Goal: Book appointment/travel/reservation

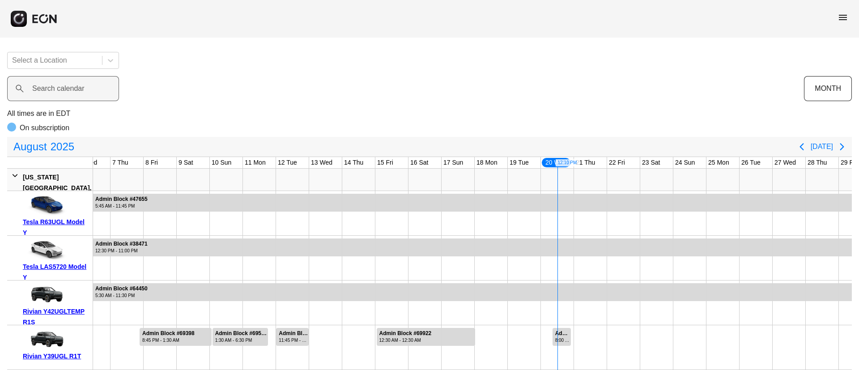
click at [42, 91] on label "Search calendar" at bounding box center [58, 88] width 52 height 11
click at [42, 91] on calendar "Search calendar" at bounding box center [63, 88] width 112 height 25
paste calendar "******"
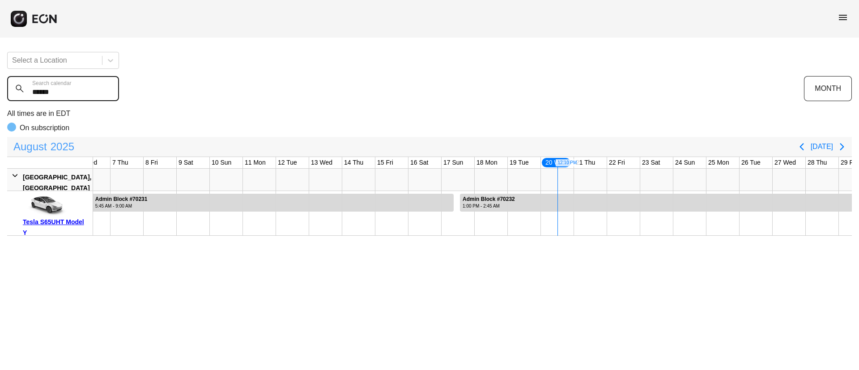
type calendar "******"
click at [58, 146] on span "2025" at bounding box center [62, 147] width 27 height 18
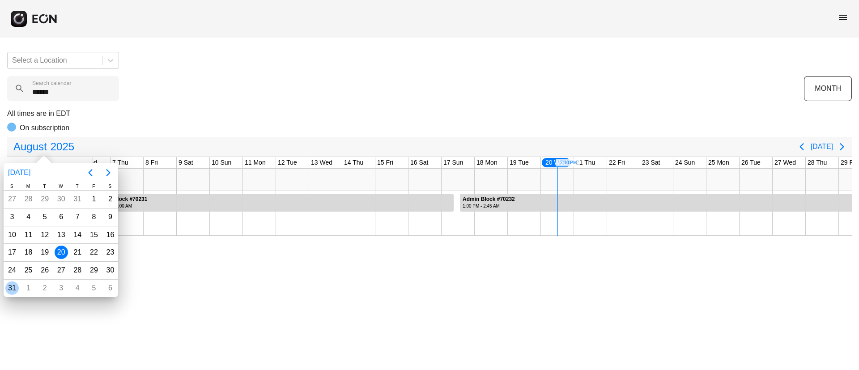
click at [15, 287] on div "31" at bounding box center [11, 287] width 13 height 13
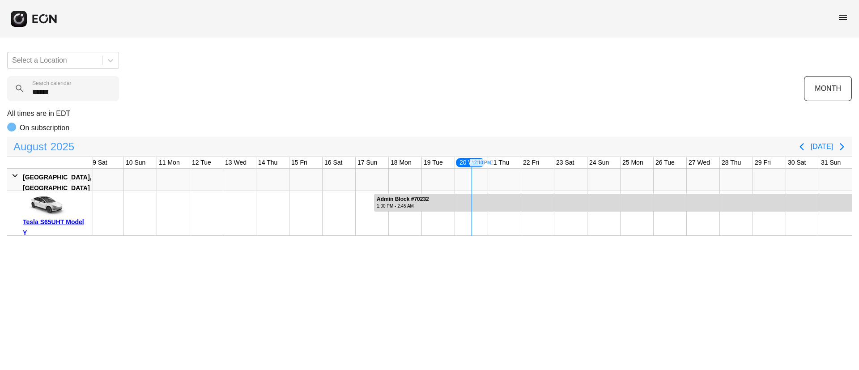
click at [53, 145] on span "2025" at bounding box center [62, 147] width 27 height 18
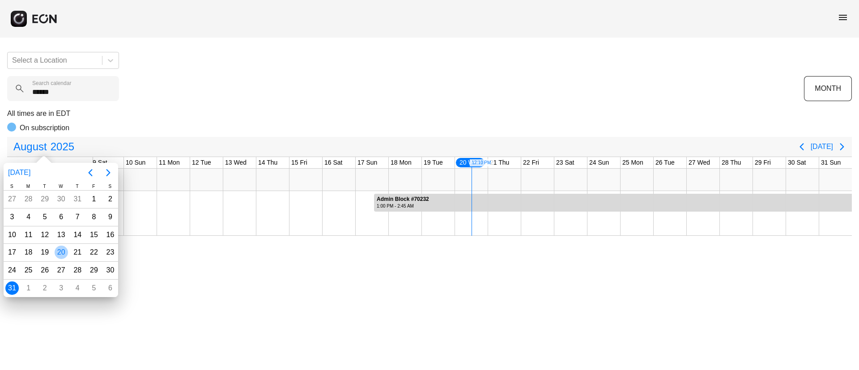
click at [63, 249] on div "20" at bounding box center [61, 251] width 13 height 13
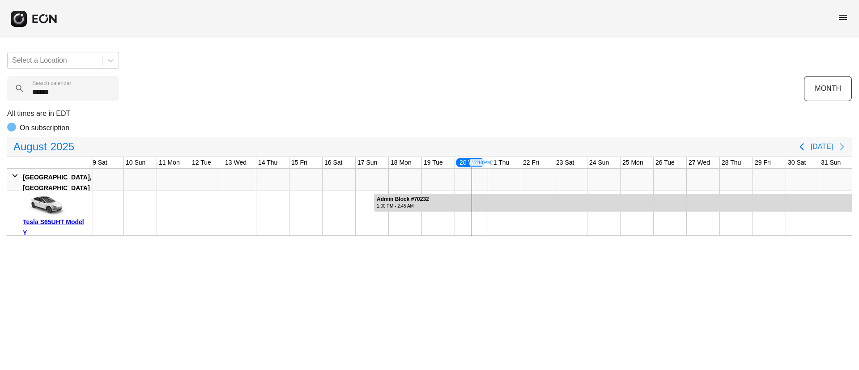
click at [840, 146] on icon "Next page" at bounding box center [841, 146] width 11 height 11
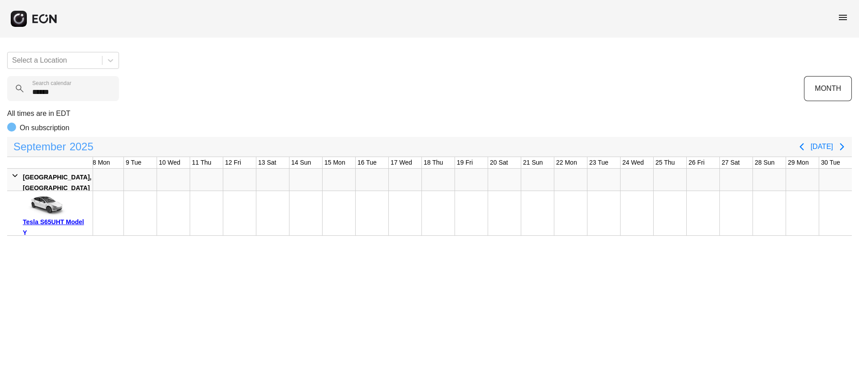
click at [68, 147] on span "2025" at bounding box center [81, 147] width 27 height 18
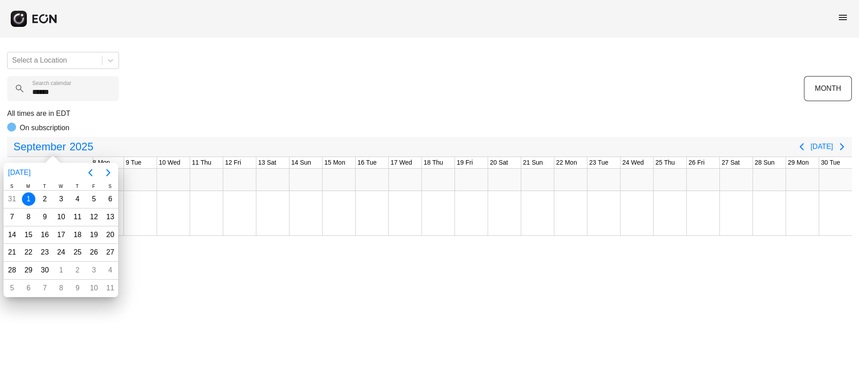
click at [25, 199] on div "1" at bounding box center [28, 198] width 13 height 13
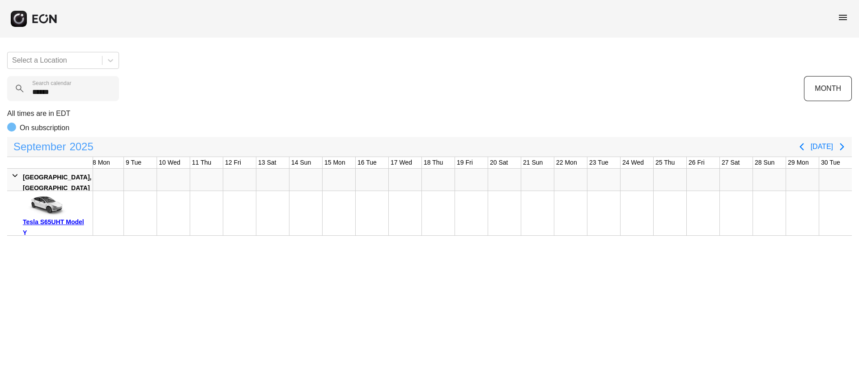
click at [64, 142] on span "September" at bounding box center [40, 147] width 56 height 18
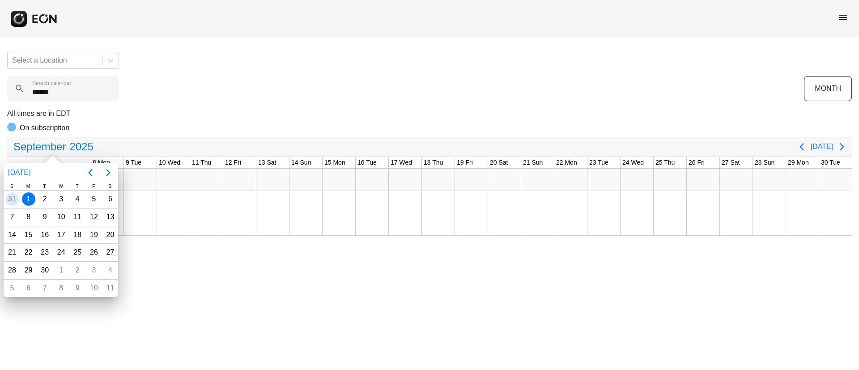
click at [13, 196] on div "31" at bounding box center [11, 198] width 13 height 13
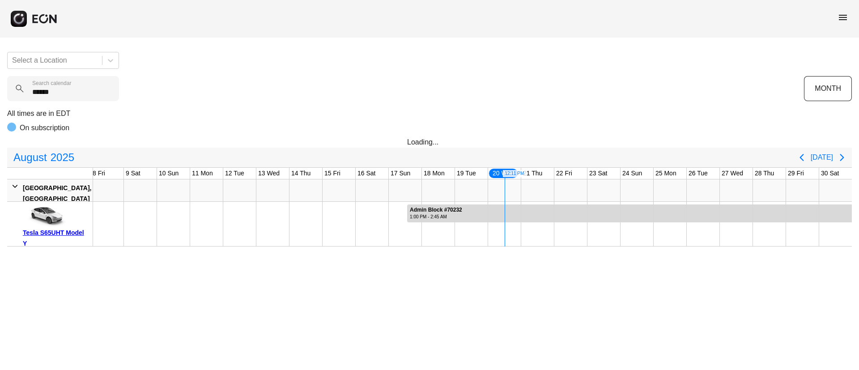
scroll to position [0, 267]
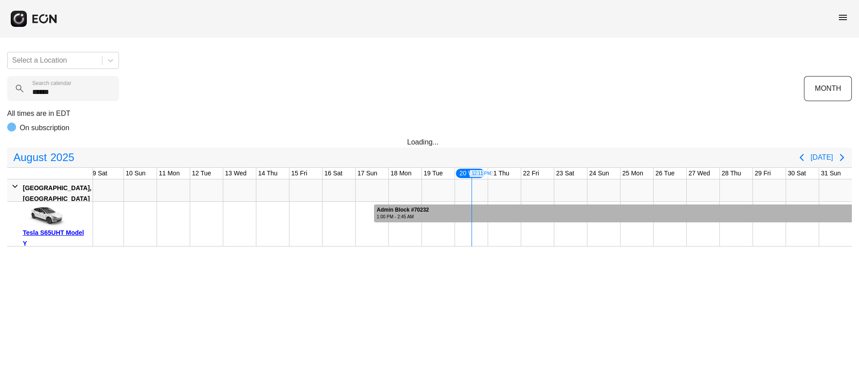
click at [724, 213] on div at bounding box center [613, 213] width 478 height 18
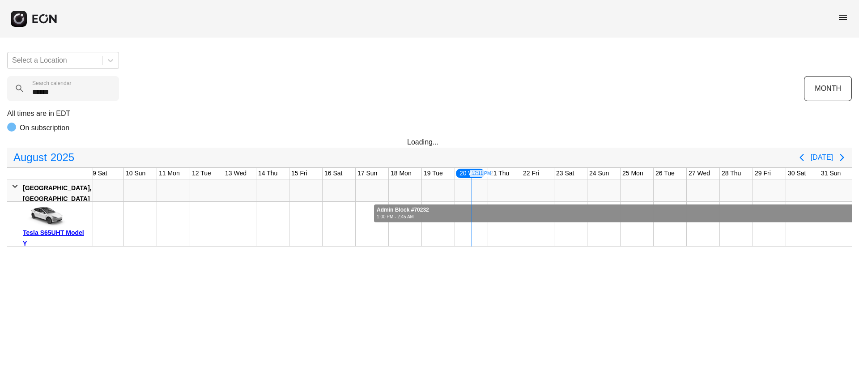
click at [724, 213] on div at bounding box center [613, 213] width 478 height 18
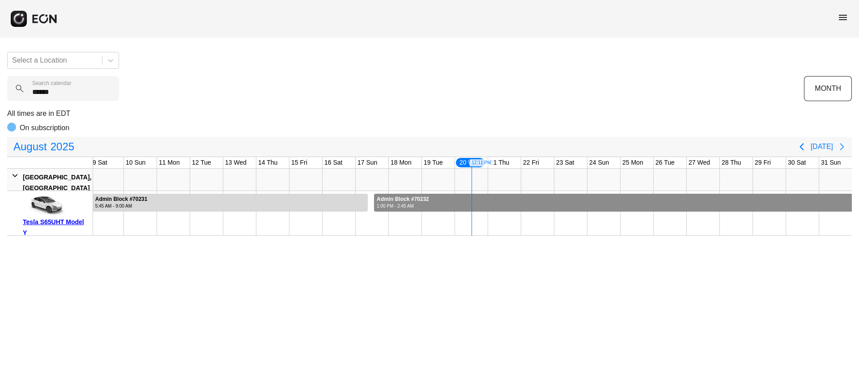
click at [838, 148] on icon "Next page" at bounding box center [841, 146] width 11 height 11
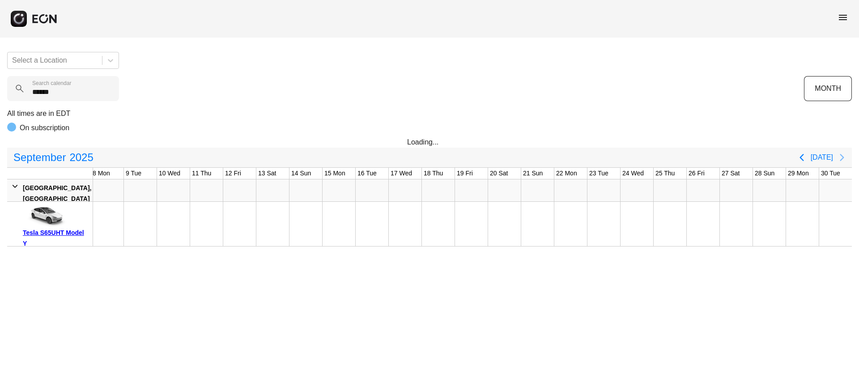
scroll to position [0, 234]
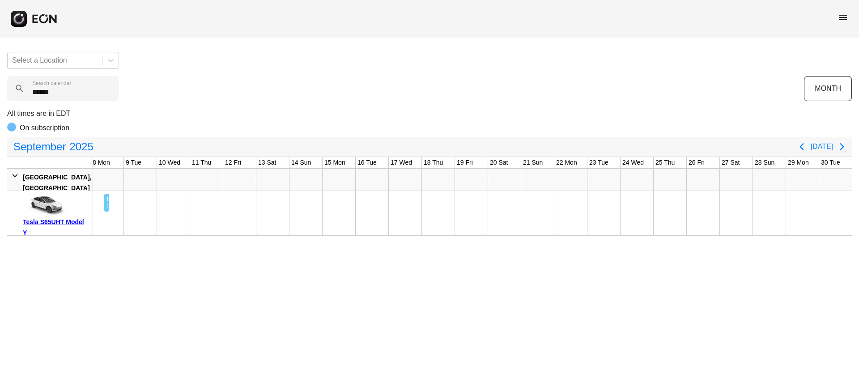
drag, startPoint x: 104, startPoint y: 200, endPoint x: 109, endPoint y: 202, distance: 5.8
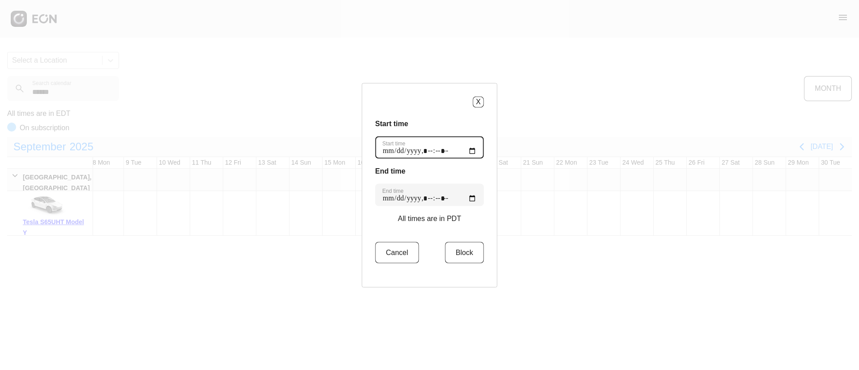
click at [465, 149] on time "Start time" at bounding box center [429, 147] width 109 height 22
type time "**********"
click at [447, 134] on div "Start time Start time" at bounding box center [429, 138] width 109 height 40
click at [467, 196] on time "End time" at bounding box center [429, 194] width 109 height 22
type time "**********"
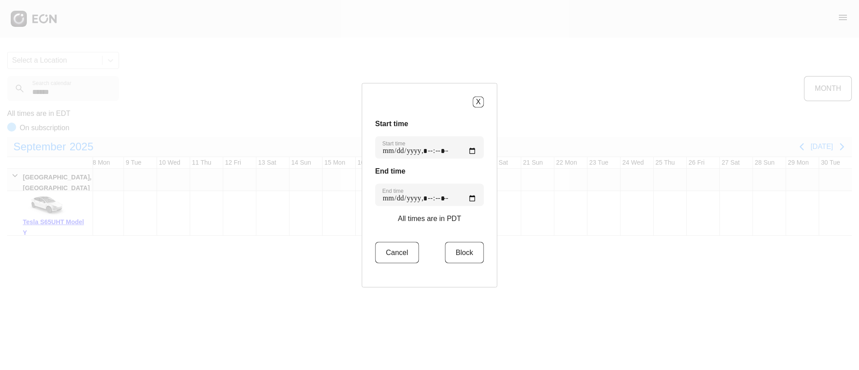
click at [462, 182] on div "End time End time" at bounding box center [429, 185] width 109 height 40
click at [461, 255] on button "Block" at bounding box center [463, 251] width 39 height 21
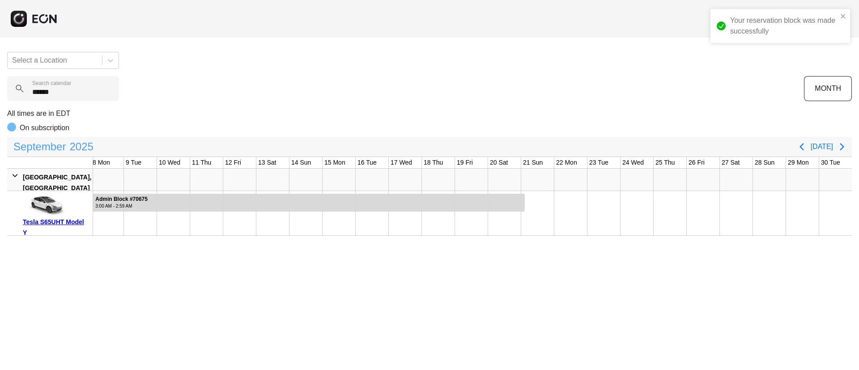
click at [53, 148] on span "September" at bounding box center [40, 147] width 56 height 18
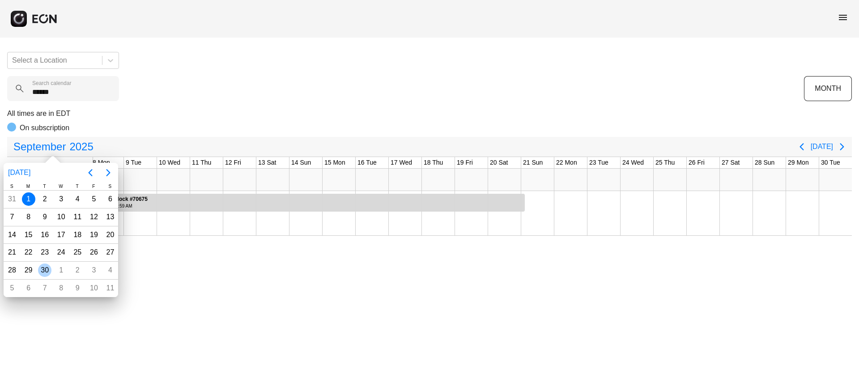
click at [42, 269] on div "30" at bounding box center [44, 269] width 13 height 13
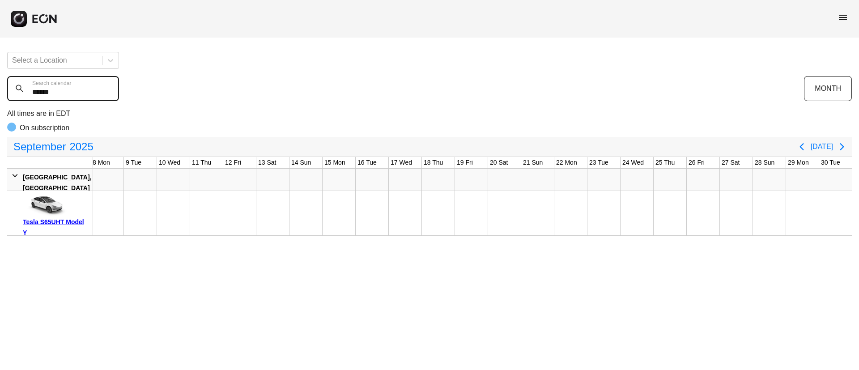
drag, startPoint x: 90, startPoint y: 91, endPoint x: 30, endPoint y: 89, distance: 60.9
click at [30, 89] on calendar "******" at bounding box center [63, 88] width 112 height 25
